Goal: Use online tool/utility

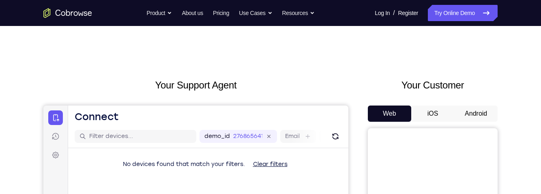
click at [477, 111] on button "Android" at bounding box center [475, 113] width 43 height 16
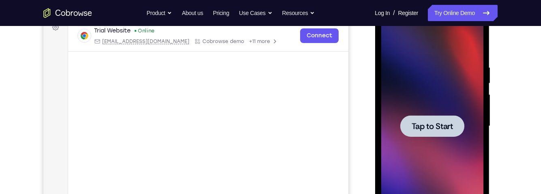
click at [437, 125] on span "Tap to Start" at bounding box center [431, 126] width 41 height 8
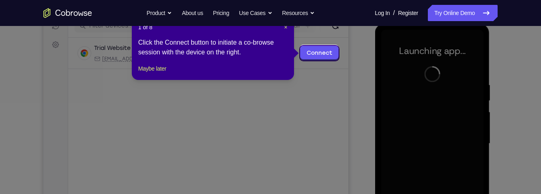
scroll to position [109, 0]
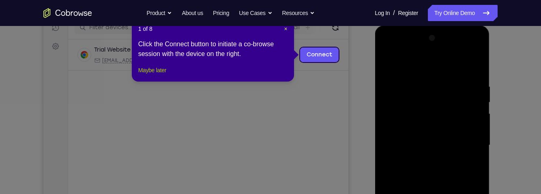
click at [153, 75] on button "Maybe later" at bounding box center [152, 70] width 28 height 10
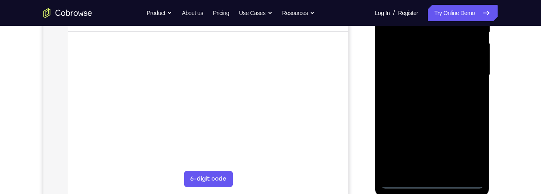
scroll to position [181, 0]
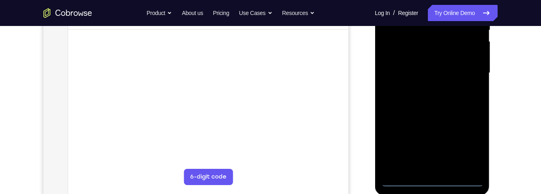
click at [428, 182] on div at bounding box center [432, 72] width 102 height 227
click at [473, 143] on div at bounding box center [432, 72] width 102 height 227
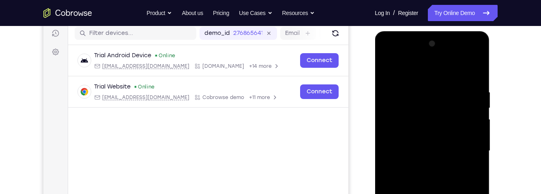
scroll to position [103, 0]
click at [399, 53] on div at bounding box center [432, 151] width 102 height 227
click at [467, 143] on div at bounding box center [432, 151] width 102 height 227
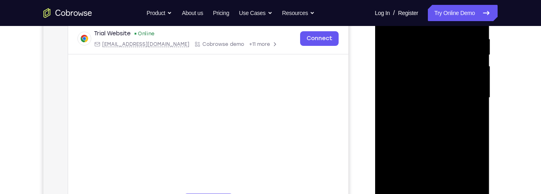
scroll to position [171, 0]
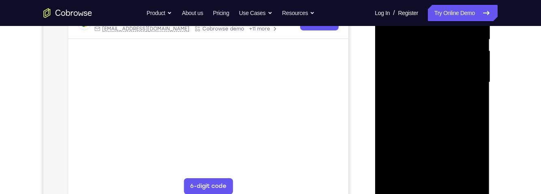
click at [427, 99] on div at bounding box center [432, 82] width 102 height 227
click at [437, 121] on div at bounding box center [432, 82] width 102 height 227
click at [436, 77] on div at bounding box center [432, 82] width 102 height 227
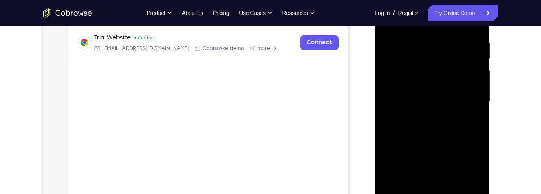
scroll to position [132, 0]
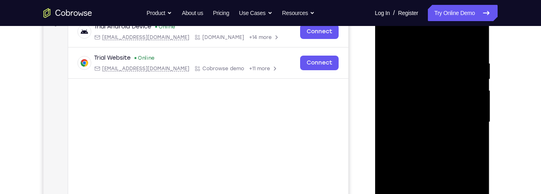
click at [439, 121] on div at bounding box center [432, 122] width 102 height 227
click at [441, 109] on div at bounding box center [432, 122] width 102 height 227
click at [426, 129] on div at bounding box center [432, 122] width 102 height 227
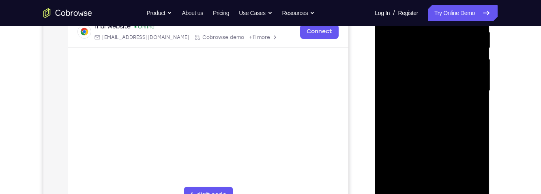
scroll to position [163, 0]
click at [433, 184] on div at bounding box center [432, 91] width 102 height 227
click at [453, 68] on div at bounding box center [432, 91] width 102 height 227
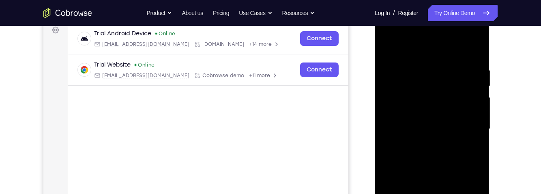
scroll to position [126, 0]
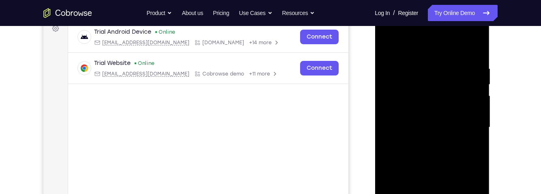
click at [415, 90] on div at bounding box center [432, 127] width 102 height 227
click at [417, 87] on div at bounding box center [432, 127] width 102 height 227
click at [396, 92] on div at bounding box center [432, 127] width 102 height 227
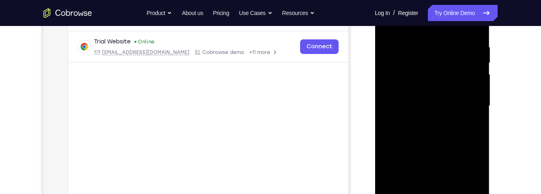
scroll to position [139, 0]
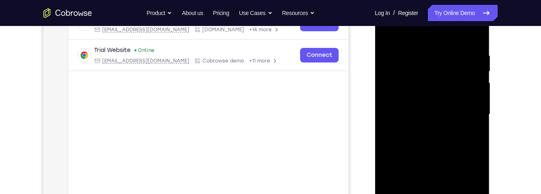
click at [475, 44] on div at bounding box center [432, 114] width 102 height 227
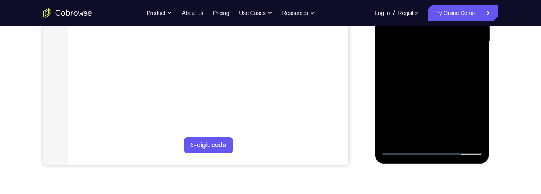
scroll to position [224, 0]
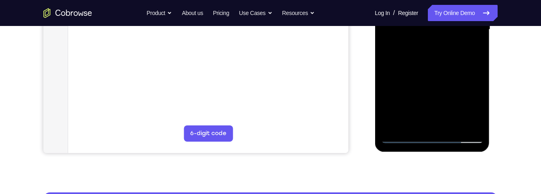
click at [453, 125] on div at bounding box center [432, 29] width 102 height 227
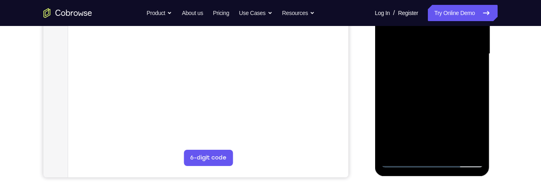
scroll to position [192, 0]
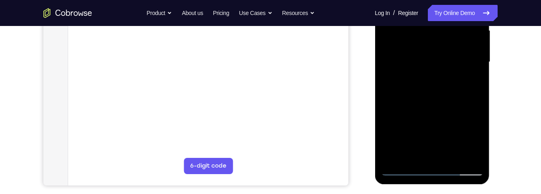
click at [431, 101] on div at bounding box center [432, 62] width 102 height 227
click at [462, 43] on div at bounding box center [432, 62] width 102 height 227
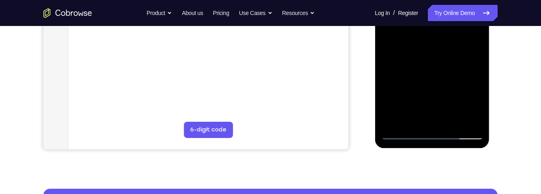
scroll to position [227, 0]
click at [476, 104] on div at bounding box center [432, 26] width 102 height 227
click at [471, 51] on div at bounding box center [432, 26] width 102 height 227
click at [470, 47] on div at bounding box center [432, 26] width 102 height 227
click at [470, 46] on div at bounding box center [432, 26] width 102 height 227
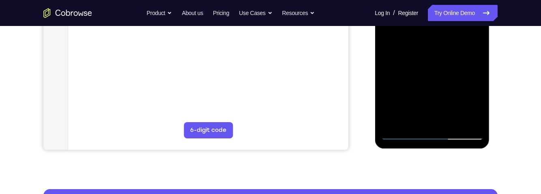
click at [467, 47] on div at bounding box center [432, 26] width 102 height 227
click at [471, 48] on div at bounding box center [432, 26] width 102 height 227
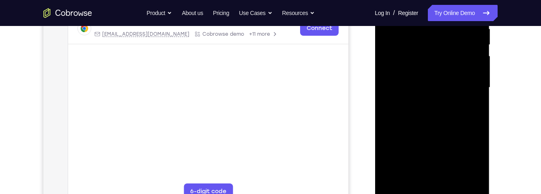
scroll to position [162, 0]
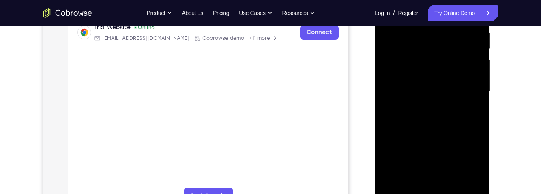
click at [468, 111] on div at bounding box center [432, 91] width 102 height 227
click at [469, 111] on div at bounding box center [432, 91] width 102 height 227
click at [471, 111] on div at bounding box center [432, 91] width 102 height 227
click at [422, 76] on div at bounding box center [432, 91] width 102 height 227
click at [447, 144] on div at bounding box center [432, 91] width 102 height 227
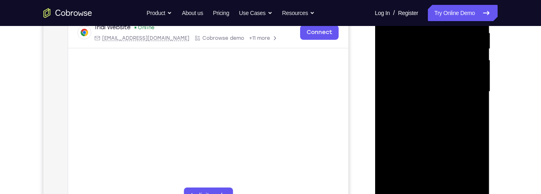
click at [473, 111] on div at bounding box center [432, 91] width 102 height 227
click at [468, 112] on div at bounding box center [432, 91] width 102 height 227
click at [470, 112] on div at bounding box center [432, 91] width 102 height 227
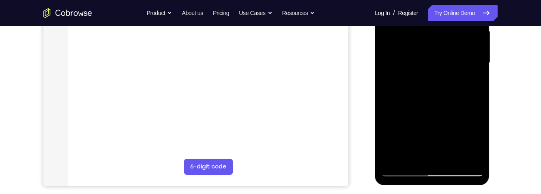
scroll to position [215, 0]
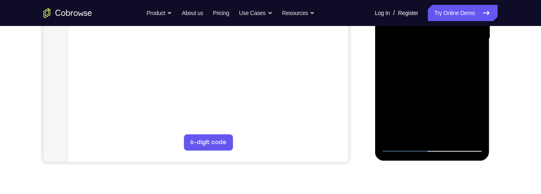
click at [476, 113] on div at bounding box center [432, 38] width 102 height 227
click at [475, 113] on div at bounding box center [432, 38] width 102 height 227
click at [476, 116] on div at bounding box center [432, 38] width 102 height 227
click at [473, 116] on div at bounding box center [432, 38] width 102 height 227
click at [473, 117] on div at bounding box center [432, 38] width 102 height 227
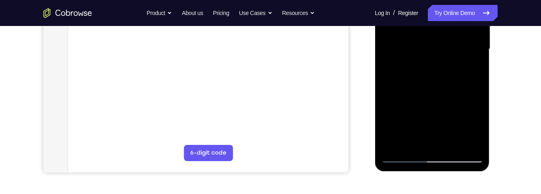
scroll to position [188, 0]
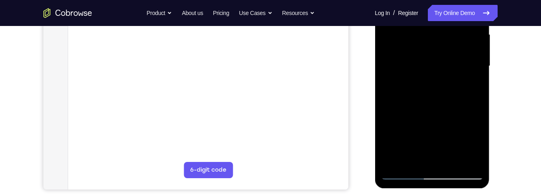
click at [471, 86] on div at bounding box center [432, 66] width 102 height 227
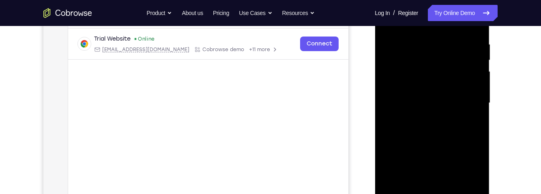
scroll to position [151, 0]
click at [467, 122] on div at bounding box center [432, 102] width 102 height 227
click at [472, 120] on div at bounding box center [432, 102] width 102 height 227
click at [469, 122] on div at bounding box center [432, 102] width 102 height 227
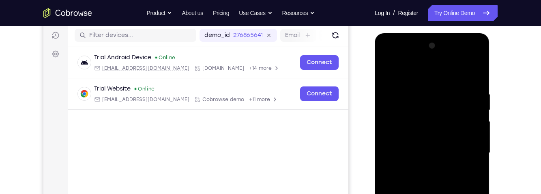
scroll to position [101, 0]
click at [383, 70] on div at bounding box center [432, 153] width 102 height 227
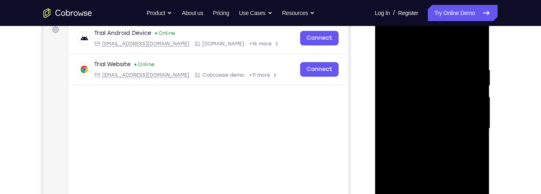
scroll to position [122, 0]
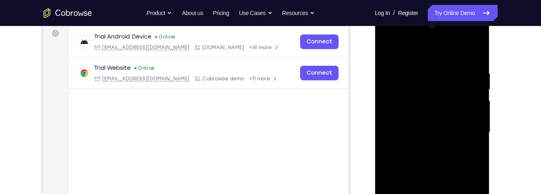
click at [392, 50] on div at bounding box center [432, 132] width 102 height 227
click at [418, 77] on div at bounding box center [432, 132] width 102 height 227
click at [476, 111] on div at bounding box center [432, 132] width 102 height 227
click at [477, 107] on div at bounding box center [432, 132] width 102 height 227
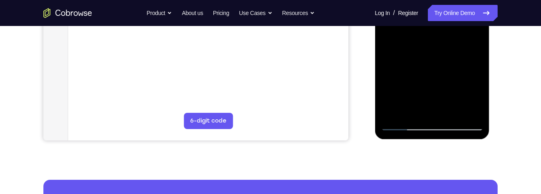
scroll to position [242, 0]
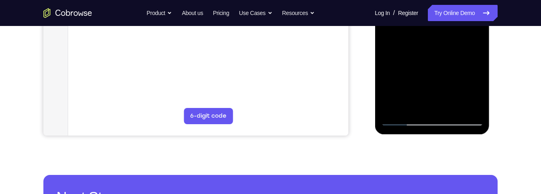
click at [463, 105] on div at bounding box center [432, 12] width 102 height 227
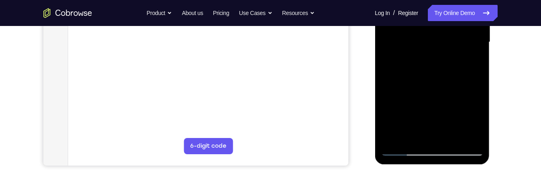
scroll to position [191, 0]
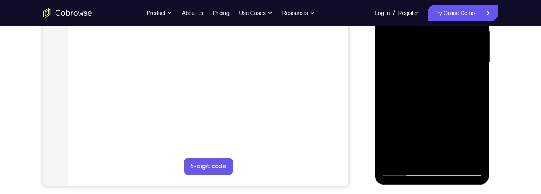
click at [473, 83] on div at bounding box center [432, 62] width 102 height 227
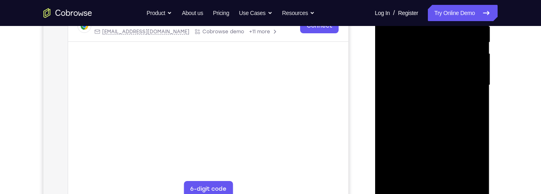
scroll to position [165, 0]
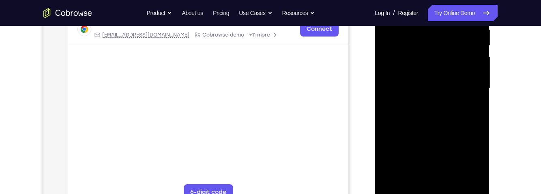
click at [471, 89] on div at bounding box center [432, 88] width 102 height 227
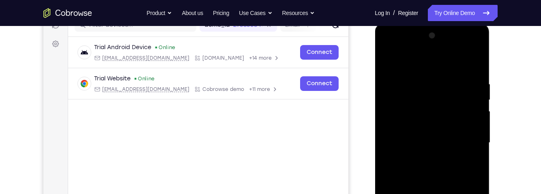
scroll to position [105, 0]
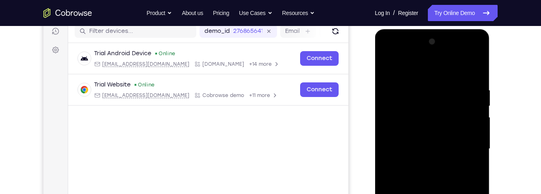
click at [472, 70] on div at bounding box center [432, 148] width 102 height 227
